Goal: Information Seeking & Learning: Learn about a topic

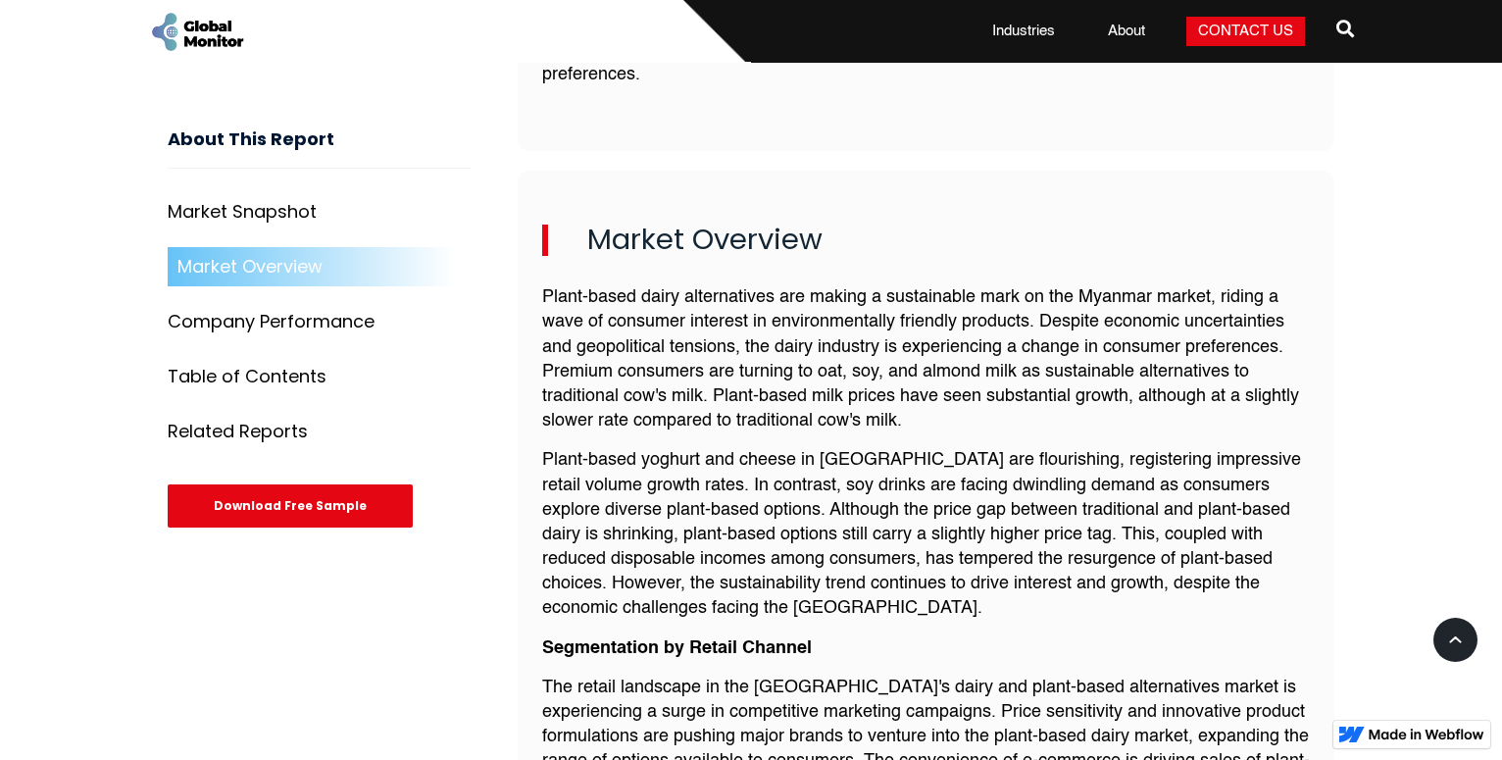
scroll to position [1300, 0]
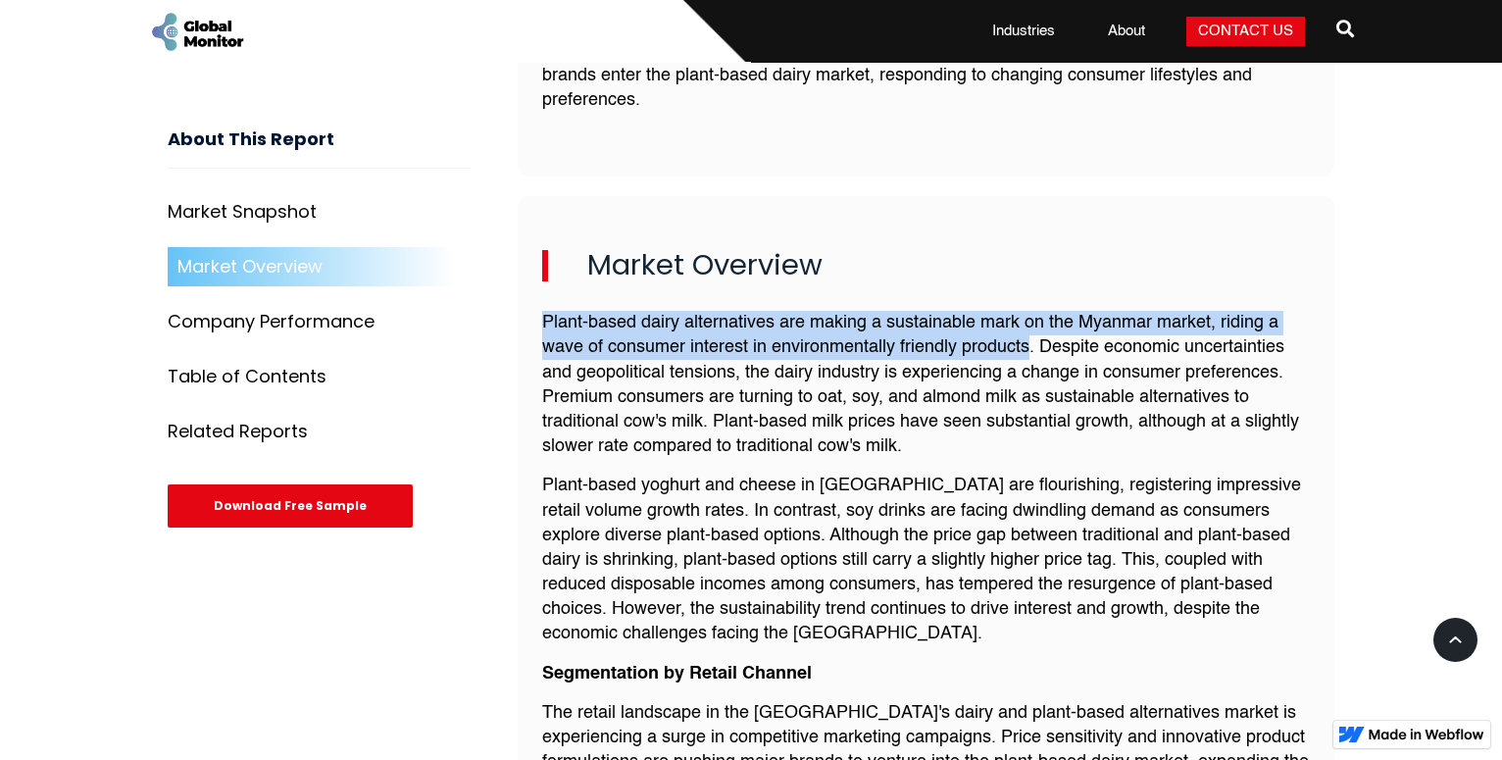
drag, startPoint x: 541, startPoint y: 295, endPoint x: 1028, endPoint y: 329, distance: 488.5
click at [1028, 329] on div "Market Overview Plant-based dairy alternatives are making a sustainable mark on…" at bounding box center [926, 717] width 817 height 1042
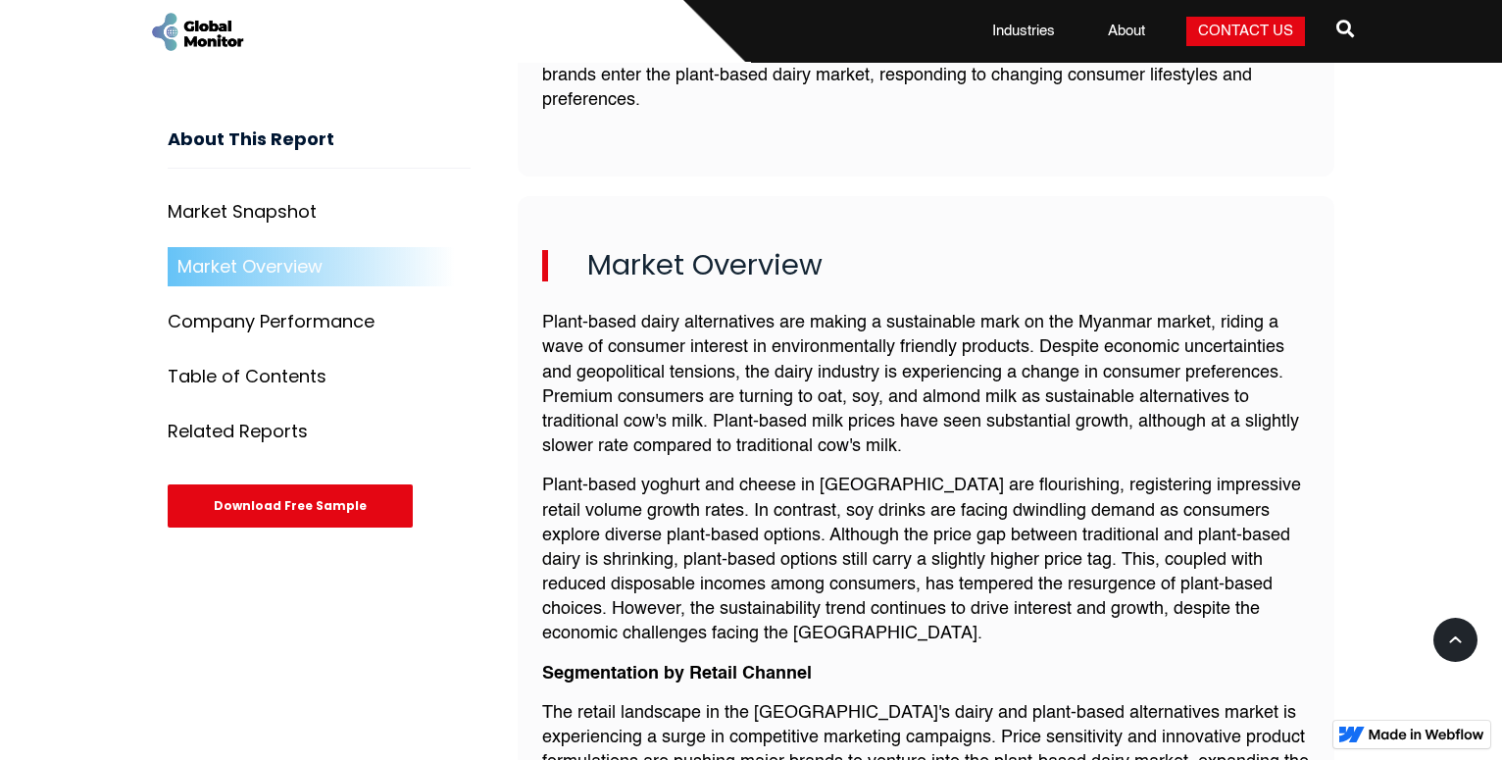
click at [1146, 474] on p "Plant-based yoghurt and cheese in [GEOGRAPHIC_DATA] are flourishing, registerin…" at bounding box center [926, 560] width 768 height 173
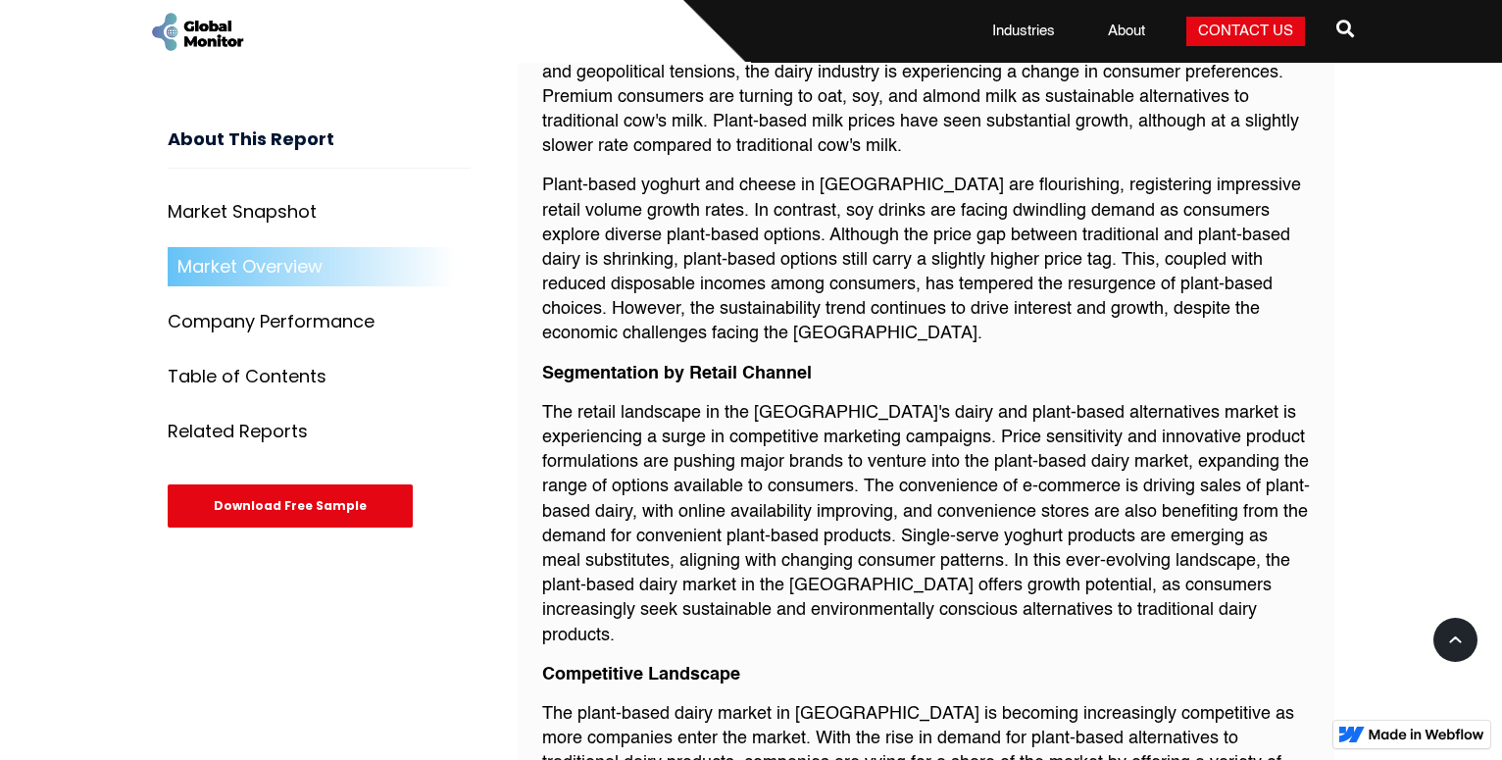
scroll to position [1900, 0]
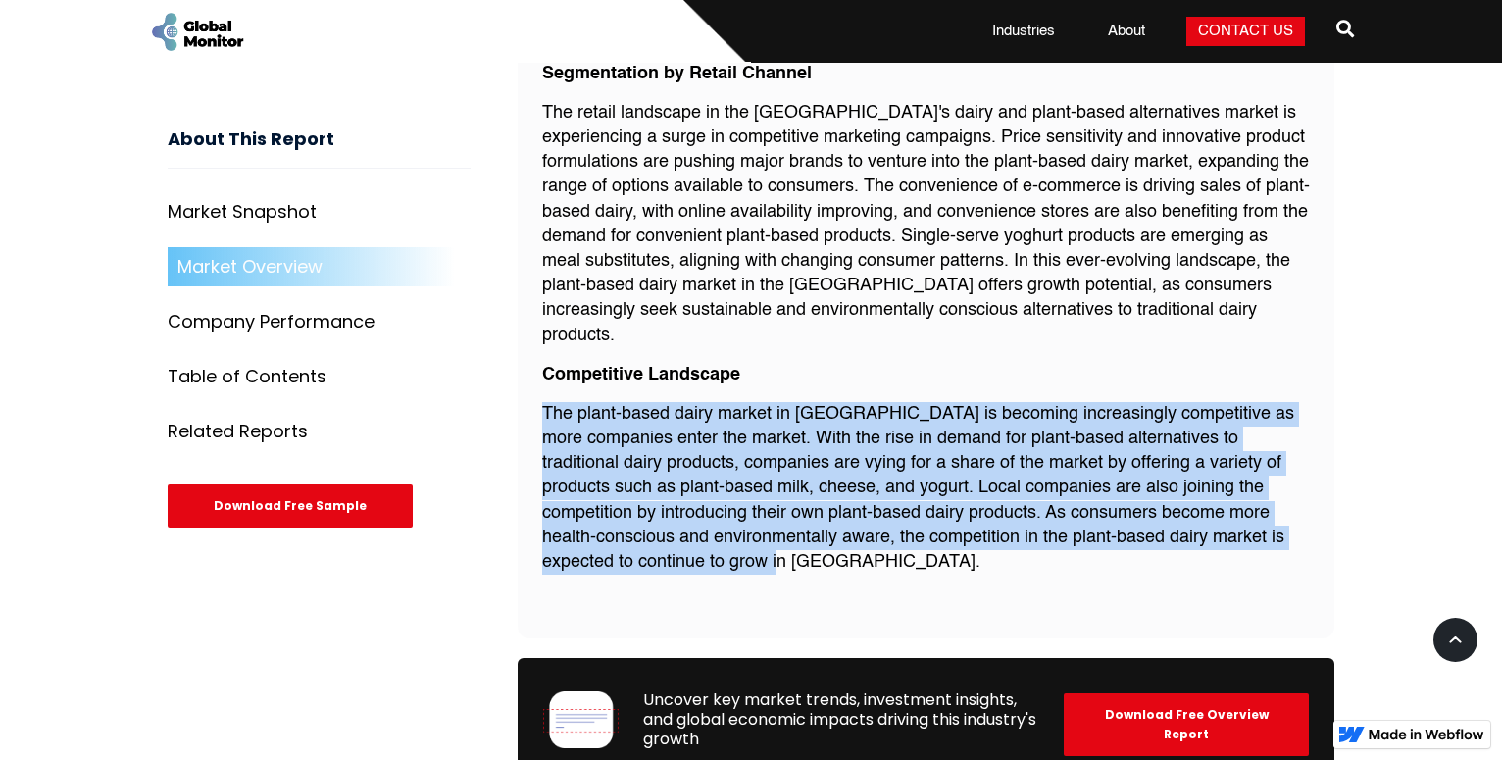
drag, startPoint x: 543, startPoint y: 365, endPoint x: 859, endPoint y: 511, distance: 347.9
click at [859, 511] on p "The plant-based dairy market in [GEOGRAPHIC_DATA] is becoming increasingly comp…" at bounding box center [926, 488] width 768 height 173
copy p "The plant-based dairy market in [GEOGRAPHIC_DATA] is becoming increasingly comp…"
click at [932, 460] on p "The plant-based dairy market in [GEOGRAPHIC_DATA] is becoming increasingly comp…" at bounding box center [926, 488] width 768 height 173
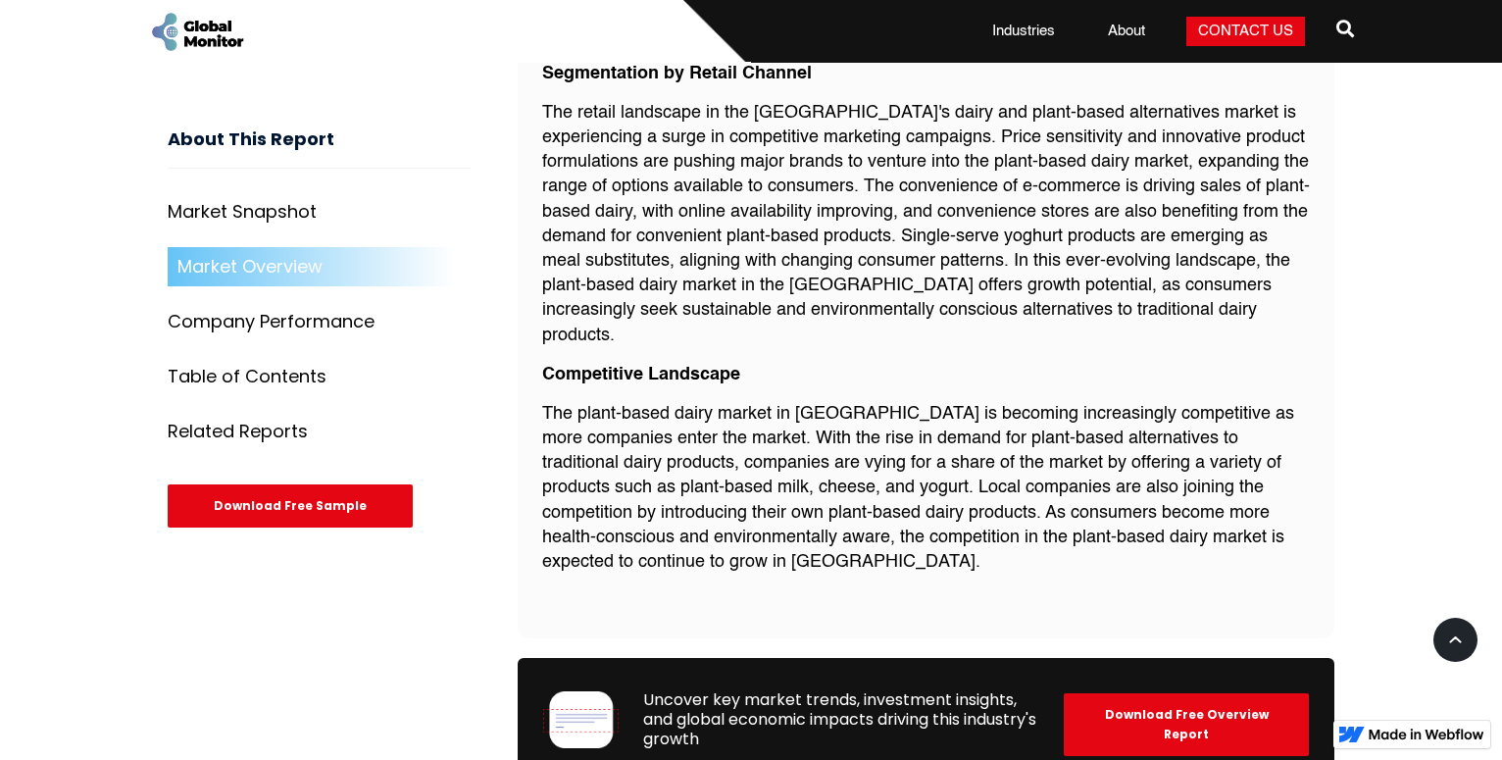
click at [442, 173] on div "About This Report Market Snapshot Market Overview Porter 5 Market Segmentation …" at bounding box center [343, 327] width 350 height 466
click at [516, 54] on div at bounding box center [449, 31] width 603 height 62
click at [632, 177] on p "The retail landscape in the [GEOGRAPHIC_DATA]'s dairy and plant-based alternati…" at bounding box center [926, 224] width 768 height 247
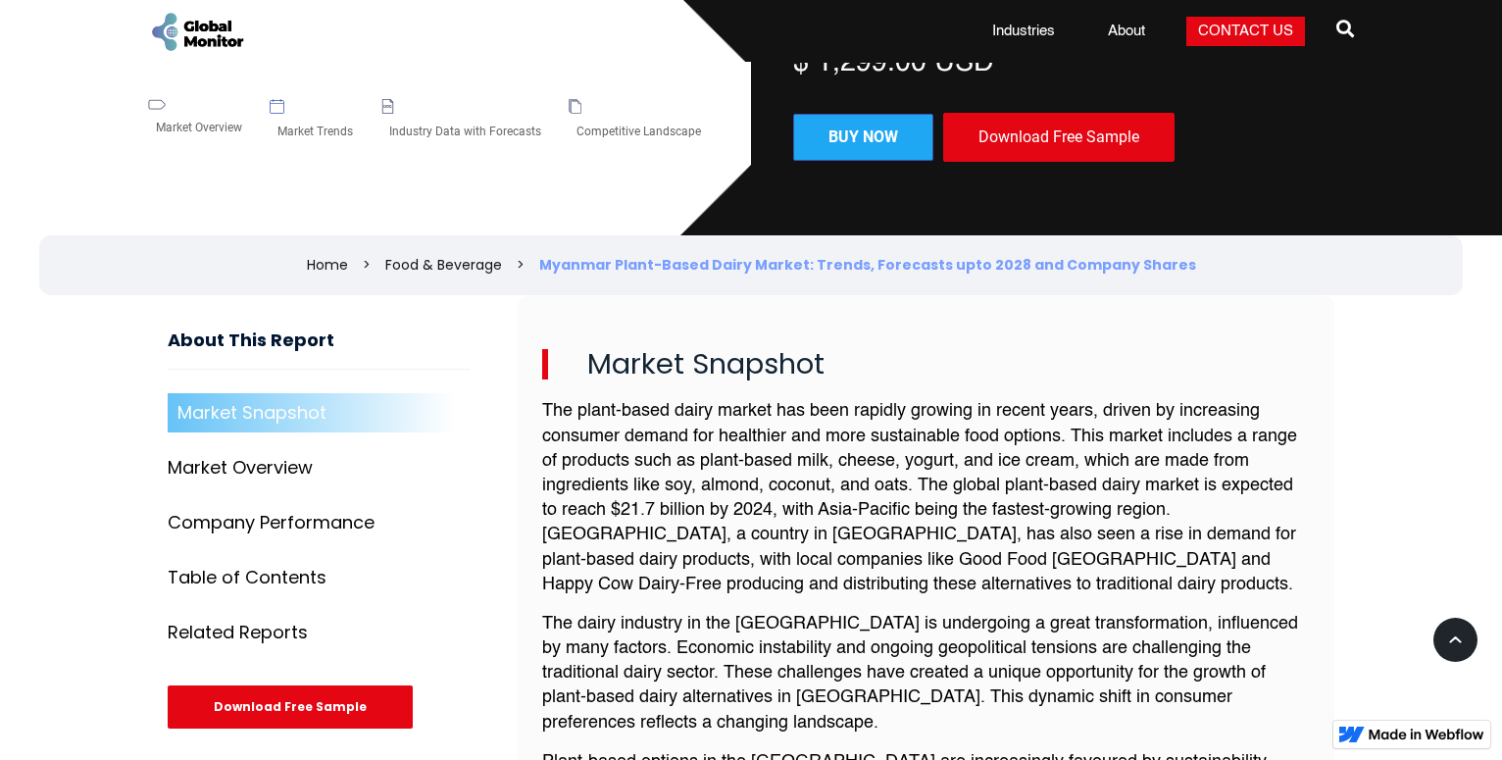
scroll to position [463, 0]
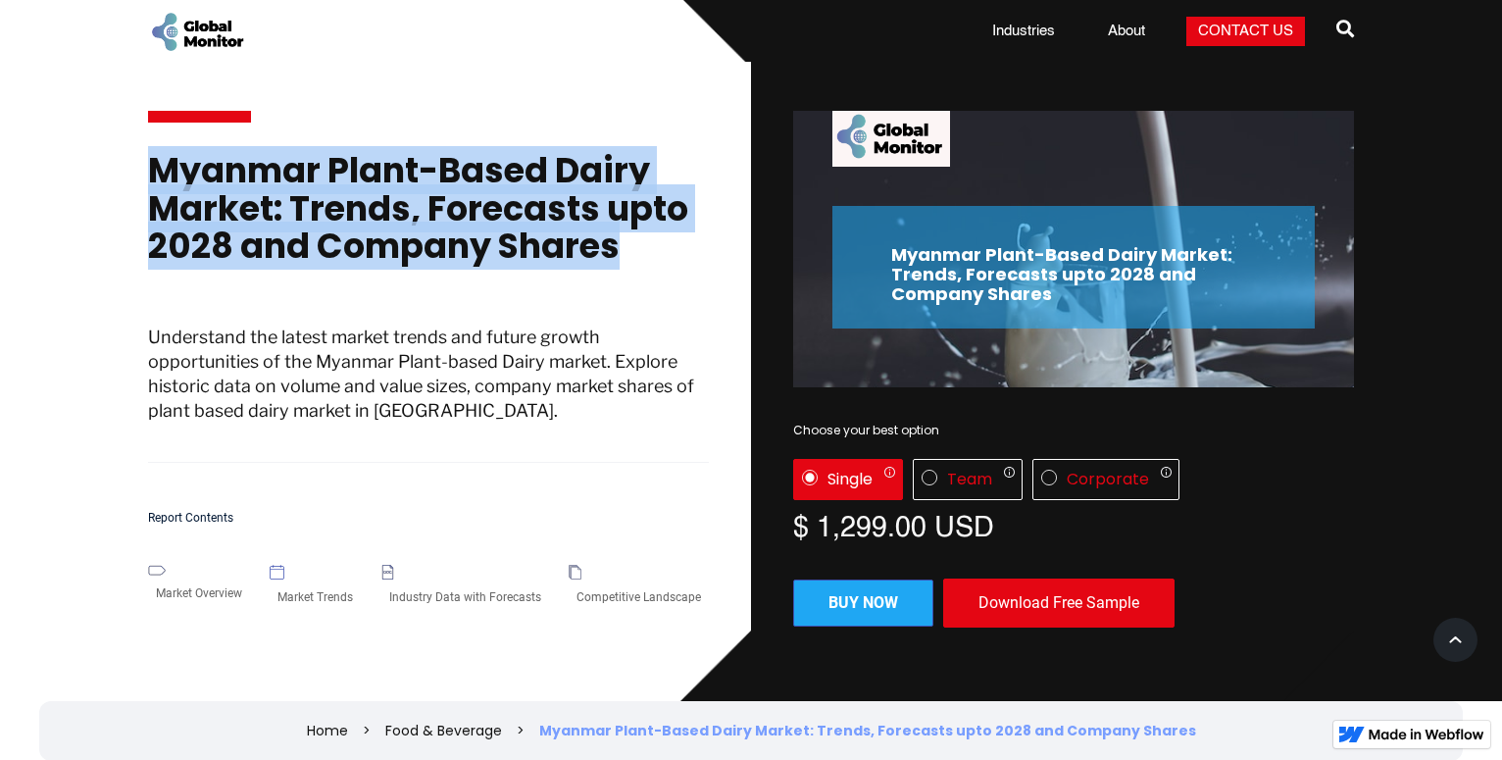
drag, startPoint x: 154, startPoint y: 175, endPoint x: 677, endPoint y: 273, distance: 531.7
click at [677, 273] on h1 "Myanmar Plant-Based Dairy Market: Trends, Forecasts upto 2028 and Company Shares" at bounding box center [428, 218] width 561 height 133
copy h1 "Myanmar Plant-Based Dairy Market: Trends, Forecasts upto 2028 and Company Shares"
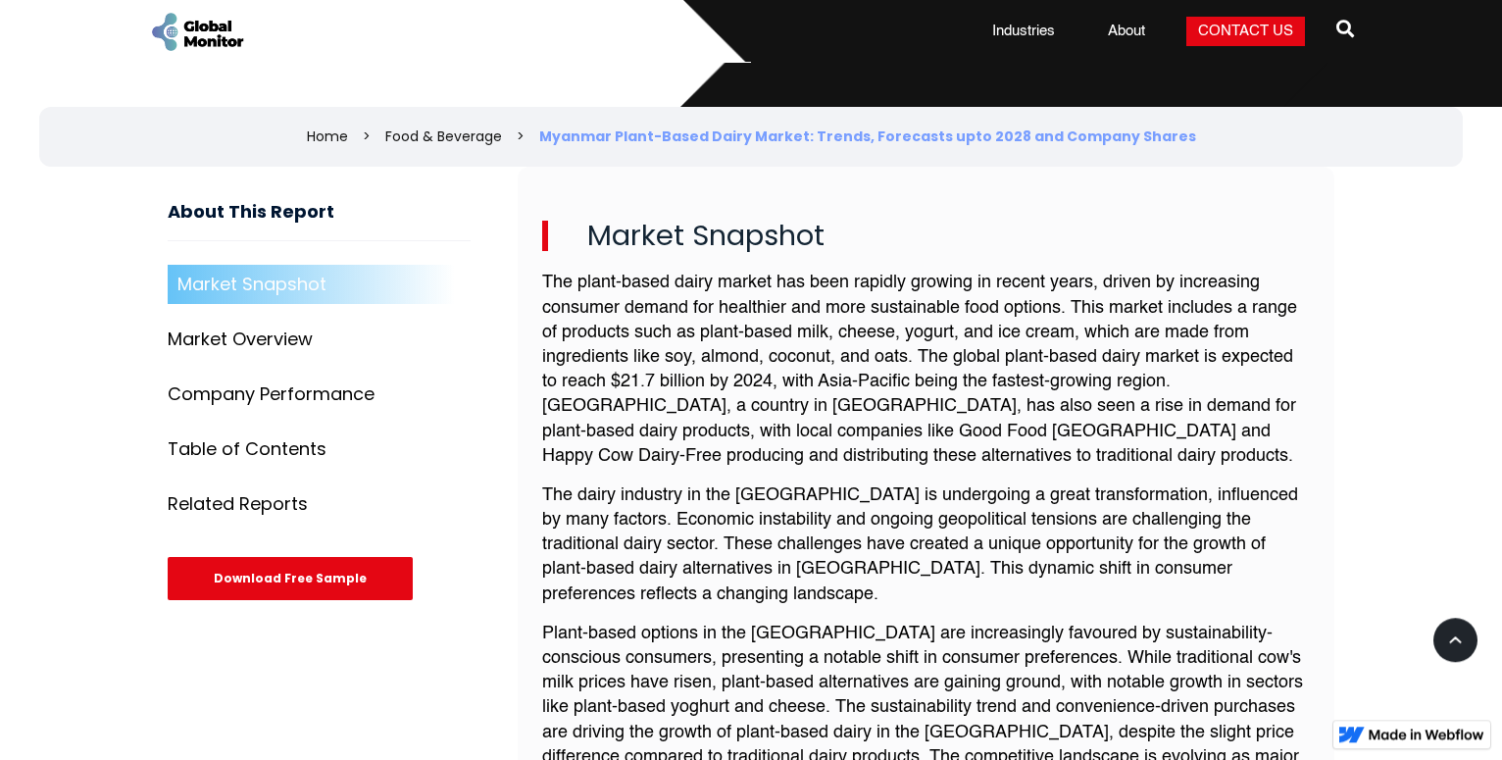
scroll to position [700, 0]
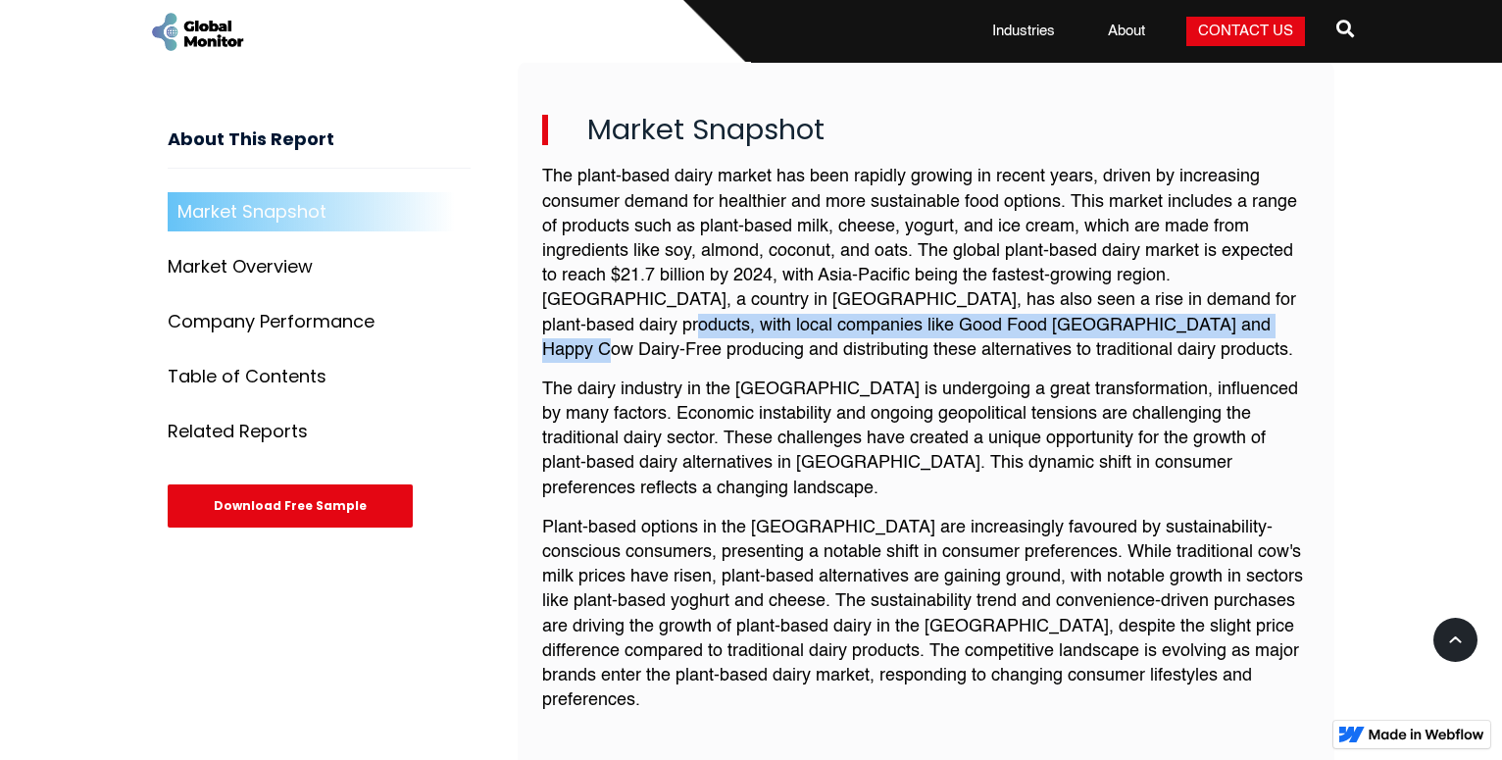
drag, startPoint x: 543, startPoint y: 327, endPoint x: 1175, endPoint y: 318, distance: 631.5
click at [1175, 318] on p "The plant-based dairy market has been rapidly growing in recent years, driven b…" at bounding box center [926, 264] width 768 height 198
copy p "local companies like Good Food Myanmar and Happy Cow Dairy-Free producing"
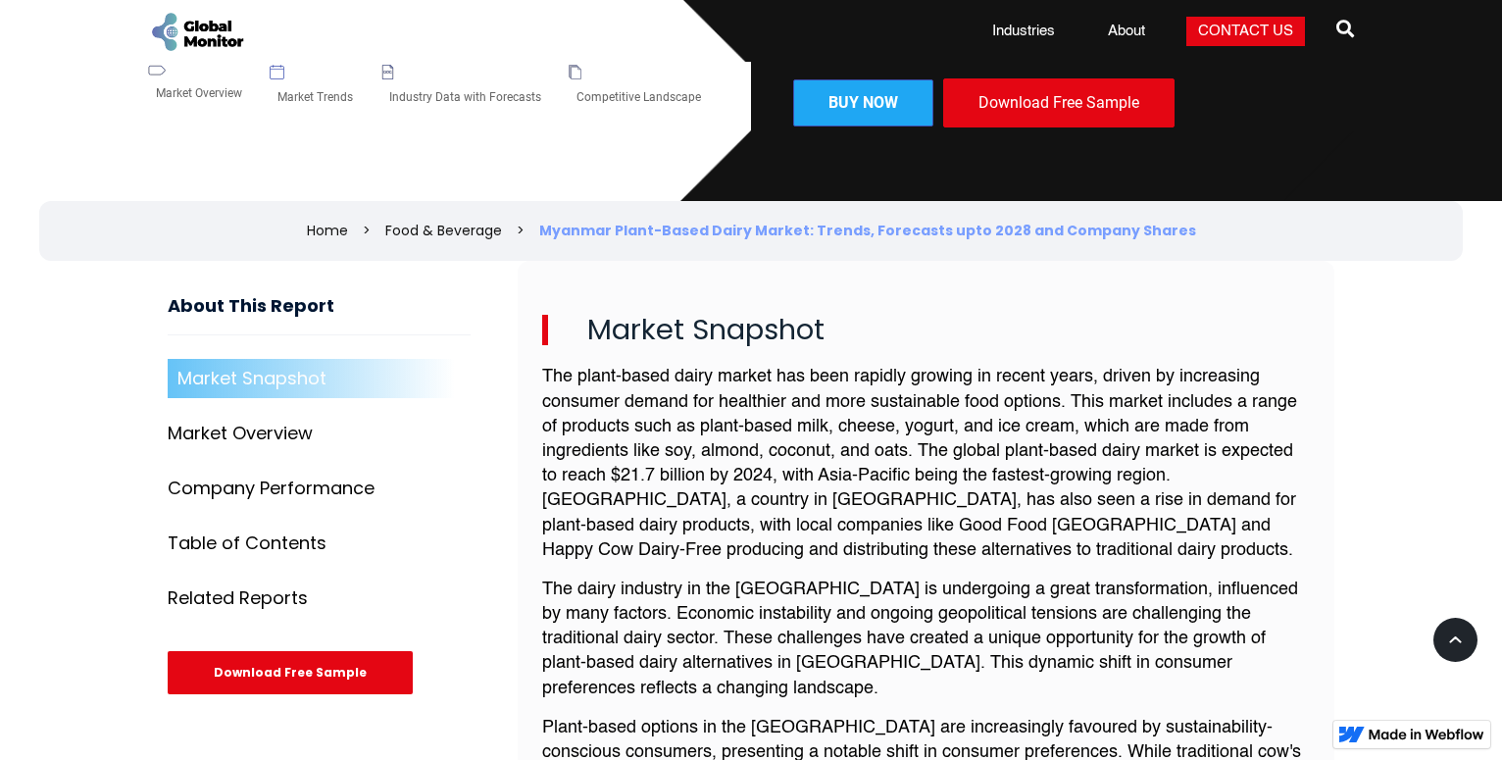
click at [865, 448] on p "The plant-based dairy market has been rapidly growing in recent years, driven b…" at bounding box center [926, 464] width 768 height 198
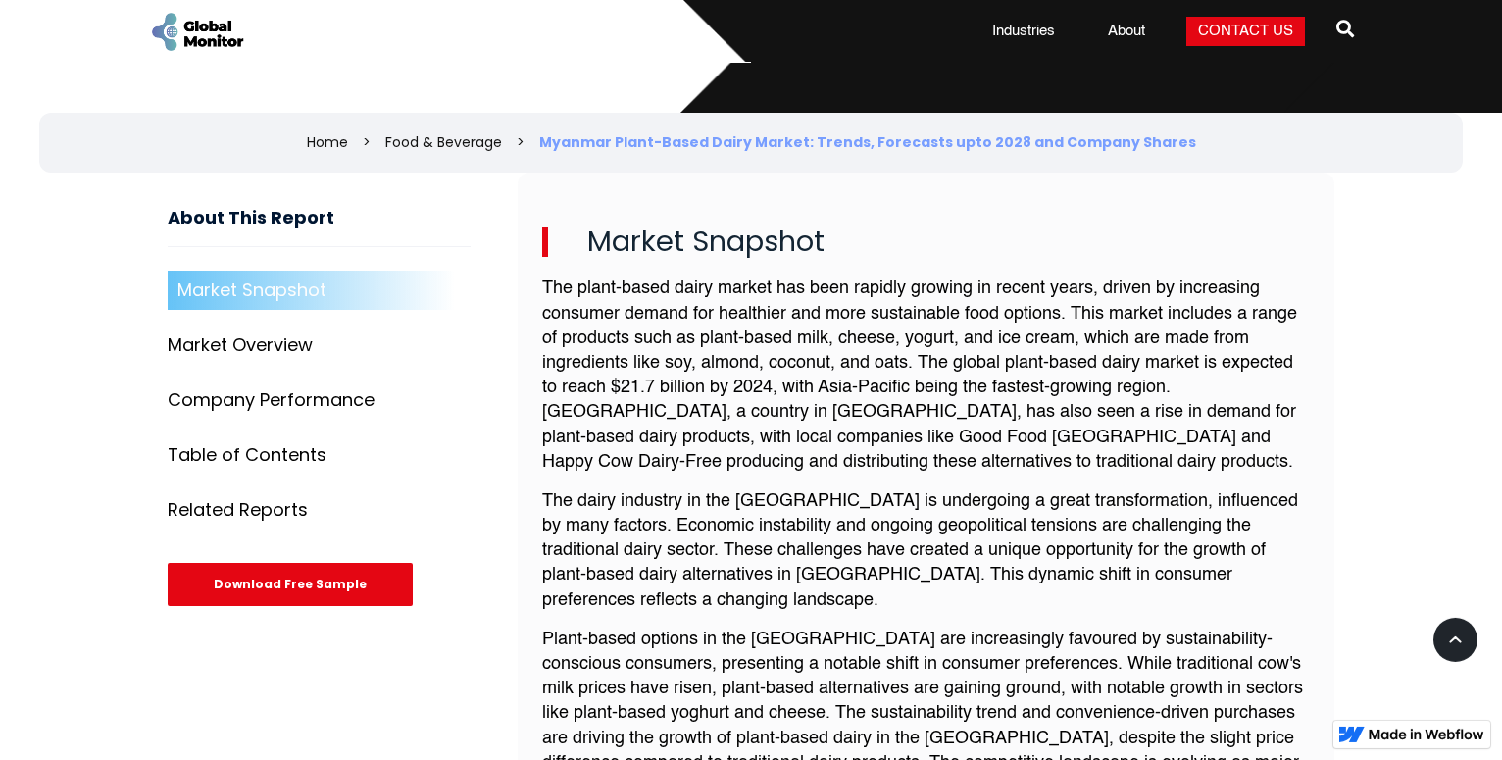
scroll to position [600, 0]
